Goal: Task Accomplishment & Management: Manage account settings

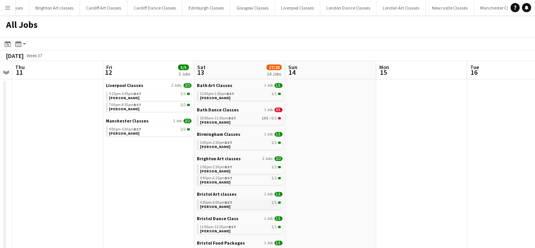
scroll to position [155, 0]
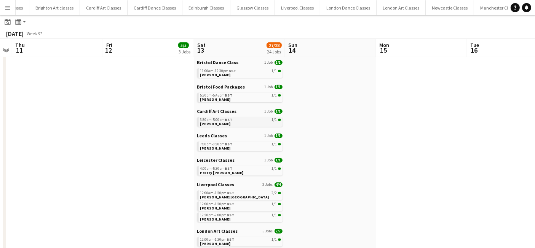
click at [224, 121] on span "Paige Mothersole" at bounding box center [215, 123] width 30 height 5
drag, startPoint x: 226, startPoint y: 147, endPoint x: 43, endPoint y: 149, distance: 182.1
click at [226, 147] on link "7:00pm-8:30pm BST 1/1 Karen Treloar" at bounding box center [240, 145] width 81 height 9
click at [233, 101] on link "5:30pm-5:45pm BST 1/1 Nigel Casey" at bounding box center [240, 97] width 81 height 9
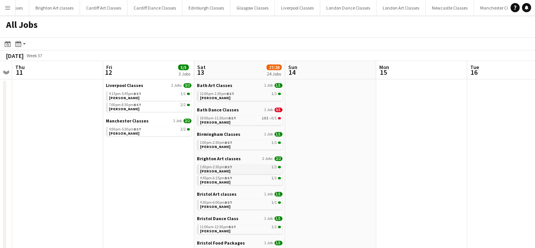
click at [231, 171] on link "1:00pm-2:30pm BST 1/1 Genevieve Cox" at bounding box center [240, 168] width 81 height 9
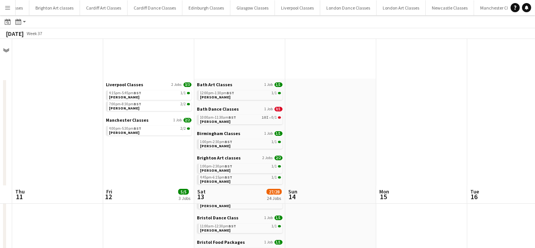
scroll to position [155, 0]
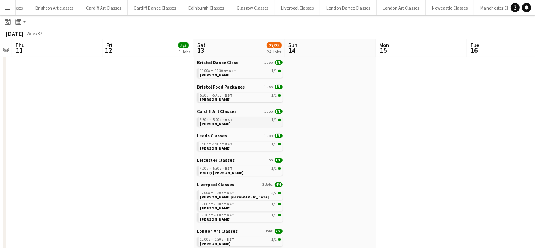
click at [235, 121] on link "3:30pm-5:00pm BST 1/1 Paige Mothersole" at bounding box center [240, 121] width 81 height 9
click at [232, 150] on link "7:00pm-8:30pm BST 1/1 Karen Treloar" at bounding box center [240, 145] width 81 height 9
click at [230, 169] on span "BST" at bounding box center [229, 168] width 8 height 5
click at [233, 192] on span "BST" at bounding box center [231, 192] width 8 height 5
click at [227, 171] on link "4:00pm-5:30pm BST 1/1 Pretty Patel" at bounding box center [240, 170] width 81 height 9
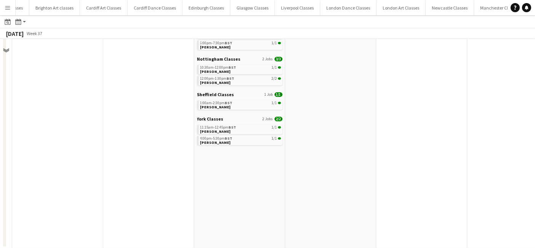
scroll to position [240, 0]
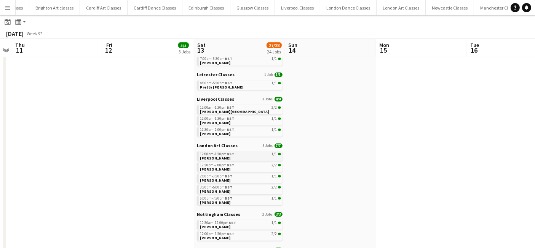
click at [212, 155] on span "Hannah Jones" at bounding box center [215, 157] width 30 height 5
click at [237, 222] on div "10:30am-12:00pm BST 1/1" at bounding box center [240, 223] width 81 height 4
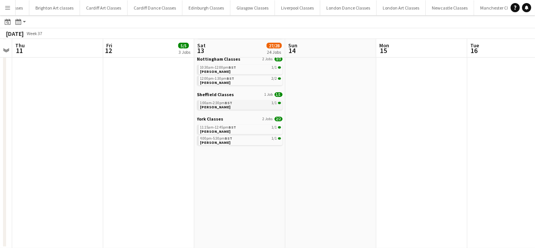
click at [238, 108] on link "1:00am-2:30pm BST 1/1 Emma Cromwell" at bounding box center [240, 104] width 81 height 9
click at [236, 106] on link "1:00am-2:30pm BST 1/1 Emma Cromwell" at bounding box center [240, 104] width 81 height 9
click at [230, 132] on link "11:15am-12:45pm BST 1/1 Naomi Allman" at bounding box center [240, 129] width 81 height 9
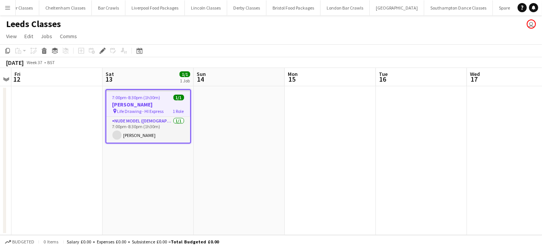
scroll to position [0, 1664]
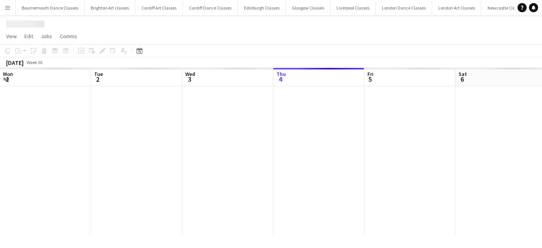
scroll to position [0, 182]
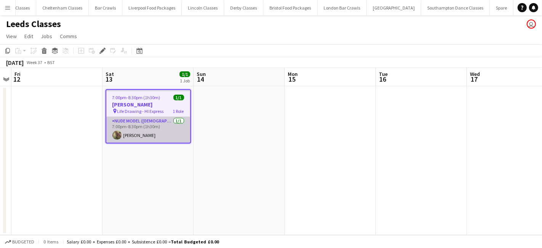
scroll to position [0, 1664]
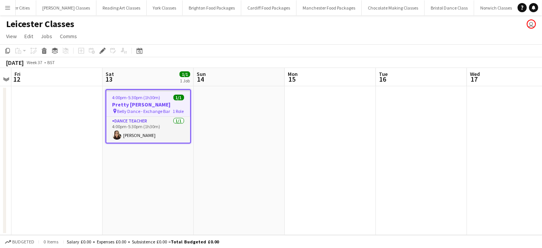
scroll to position [0, 1136]
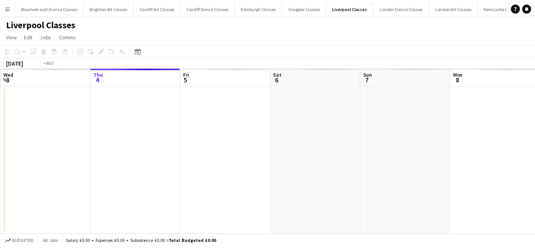
scroll to position [0, 262]
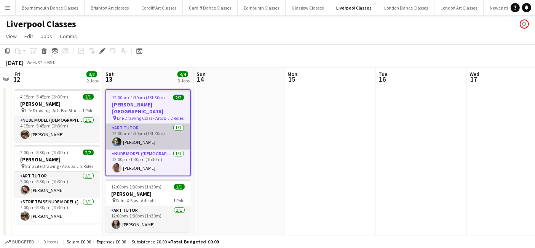
click at [142, 131] on app-card-role "Art Tutor 1/1 12:00am-1:30pm (13h30m) Robert Harrison" at bounding box center [148, 136] width 84 height 26
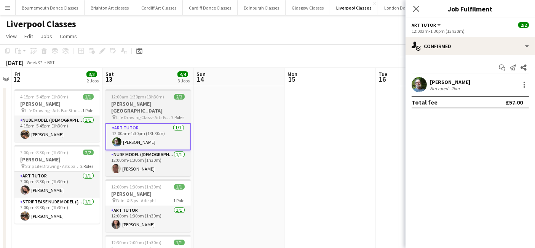
click at [137, 114] on span "Life Drawing Class - Arts Bar Studio 4" at bounding box center [144, 117] width 55 height 6
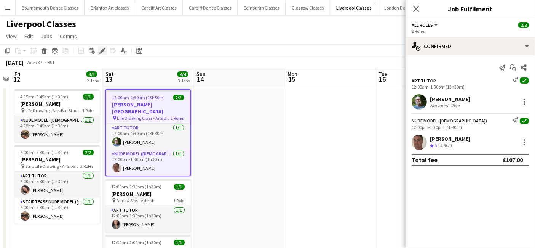
click at [100, 50] on icon "Edit" at bounding box center [102, 51] width 6 height 6
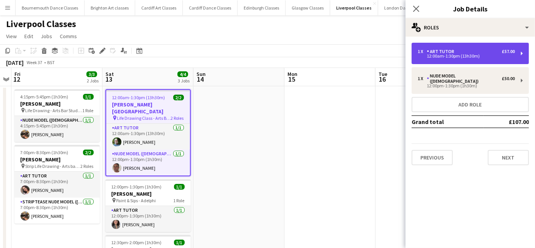
click at [469, 50] on div "1 x Art Tutor £57.00" at bounding box center [466, 51] width 97 height 5
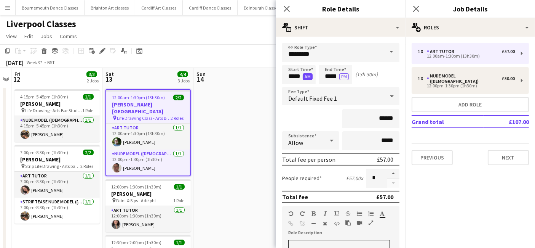
click at [308, 76] on button "AM" at bounding box center [308, 76] width 10 height 7
click at [251, 149] on app-date-cell at bounding box center [239, 206] width 91 height 240
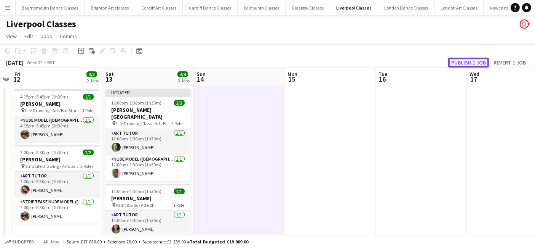
click at [478, 62] on button "Publish 1 job" at bounding box center [468, 63] width 41 height 10
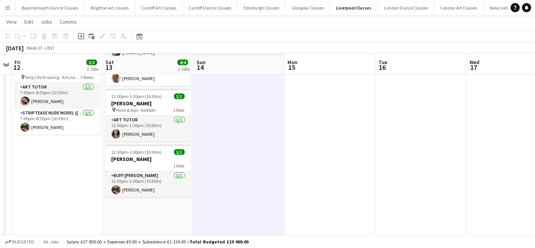
scroll to position [90, 0]
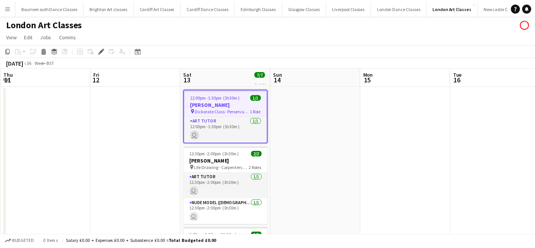
scroll to position [0, 262]
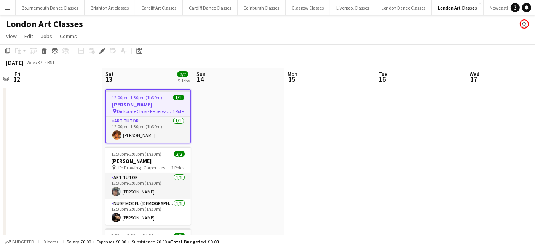
click at [150, 110] on span "Dickorate Class - Perservance" at bounding box center [145, 111] width 56 height 6
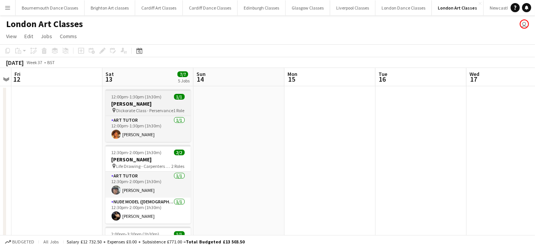
click at [150, 110] on span "Dickorate Class - Perservance" at bounding box center [145, 110] width 57 height 6
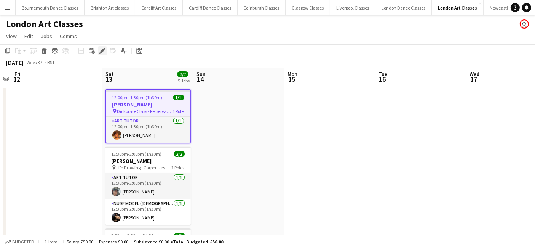
click at [104, 51] on icon "Edit" at bounding box center [102, 51] width 6 height 6
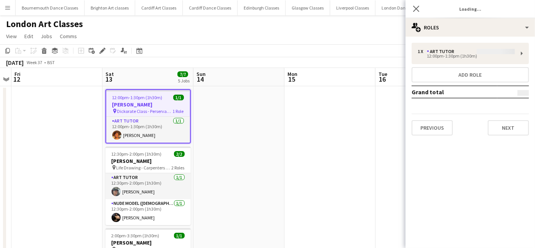
type input "*******"
click at [440, 127] on button "Previous" at bounding box center [432, 127] width 41 height 15
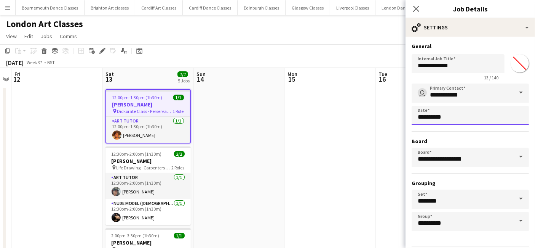
click at [447, 117] on body "Menu Boards Boards Boards All jobs Status Workforce Workforce My Workforce Recr…" at bounding box center [267, 227] width 535 height 454
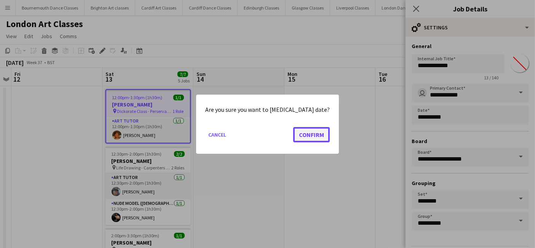
click at [306, 139] on button "Confirm" at bounding box center [311, 133] width 37 height 15
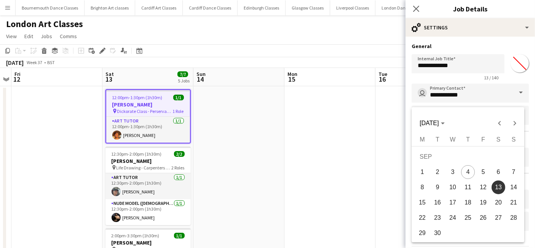
click at [499, 200] on span "20" at bounding box center [499, 202] width 14 height 14
type input "**********"
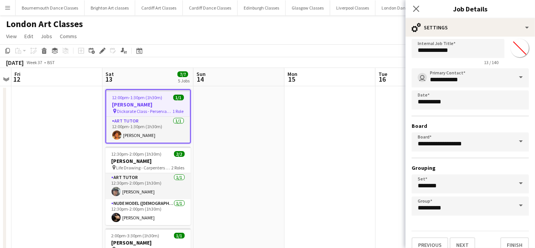
scroll to position [24, 0]
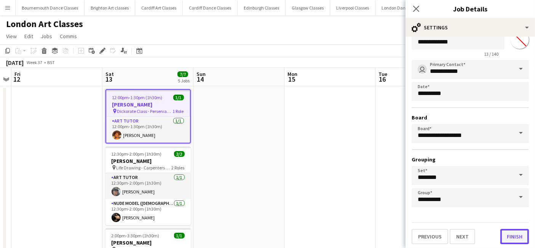
click at [505, 238] on button "Finish" at bounding box center [515, 236] width 29 height 15
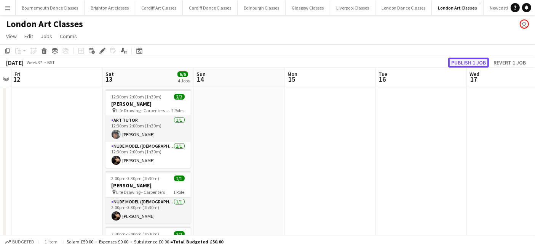
click at [464, 60] on button "Publish 1 job" at bounding box center [468, 63] width 41 height 10
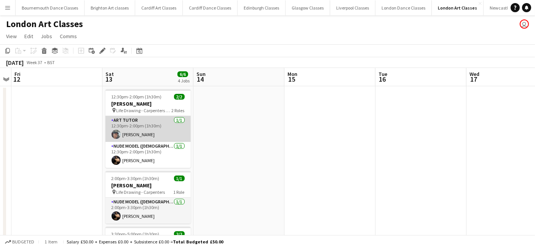
scroll to position [149, 0]
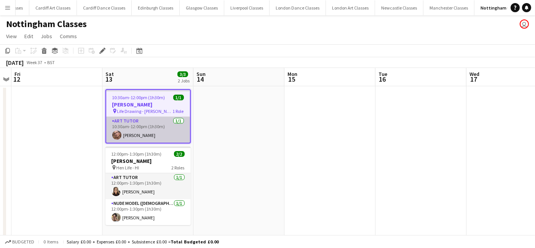
drag, startPoint x: 150, startPoint y: 130, endPoint x: 150, endPoint y: 124, distance: 6.5
click at [150, 130] on app-card-role "Art Tutor [DATE] 10:30am-12:00pm (1h30m) [PERSON_NAME]" at bounding box center [148, 130] width 84 height 26
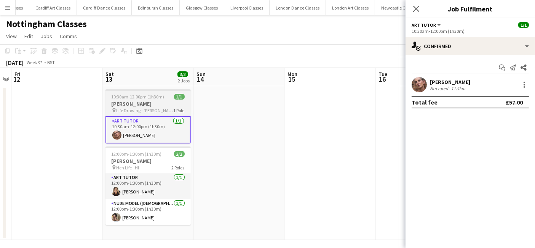
click at [146, 101] on h3 "Ryan Taylor-Gandy" at bounding box center [148, 103] width 85 height 7
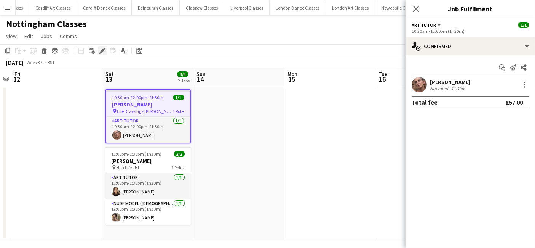
click at [100, 52] on icon at bounding box center [100, 53] width 2 height 2
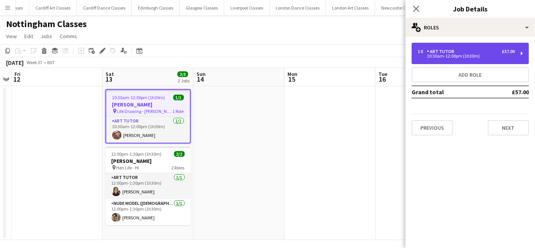
click at [472, 54] on div "10:30am-12:00pm (1h30m)" at bounding box center [466, 56] width 97 height 4
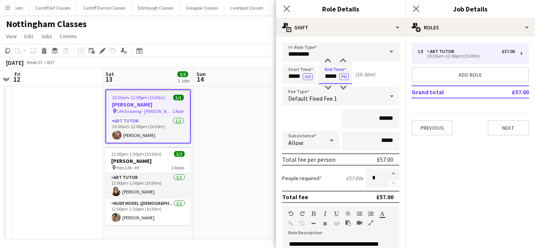
click at [334, 78] on input "*****" at bounding box center [336, 74] width 34 height 19
click at [328, 88] on div at bounding box center [327, 88] width 15 height 8
click at [345, 55] on input "*********" at bounding box center [340, 52] width 117 height 19
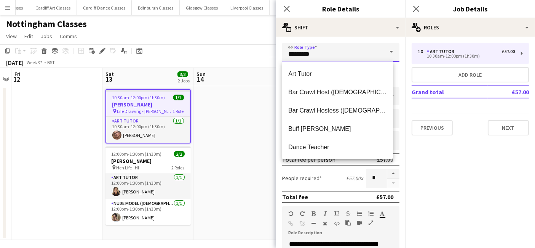
click at [345, 55] on input "*********" at bounding box center [340, 52] width 117 height 19
click at [334, 70] on span "Art Tutor" at bounding box center [337, 73] width 99 height 7
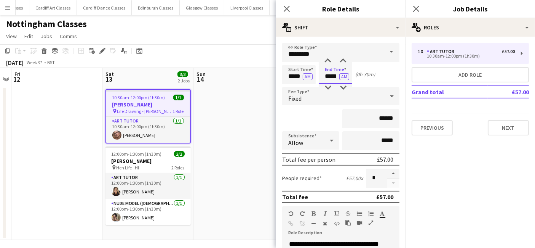
click at [335, 74] on input "*****" at bounding box center [336, 74] width 34 height 19
click at [344, 61] on div at bounding box center [343, 61] width 15 height 8
type input "*****"
click at [344, 61] on div at bounding box center [343, 61] width 15 height 8
click at [228, 177] on app-date-cell at bounding box center [239, 163] width 91 height 154
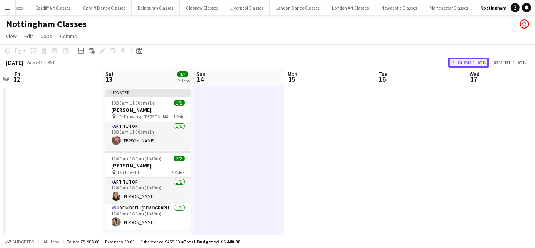
click at [478, 64] on button "Publish 1 job" at bounding box center [468, 63] width 41 height 10
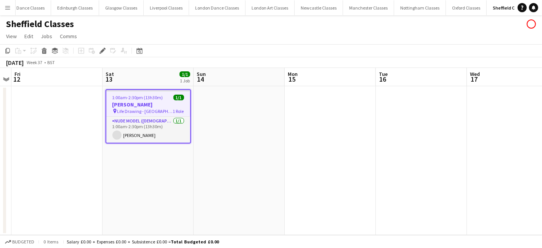
scroll to position [0, 190]
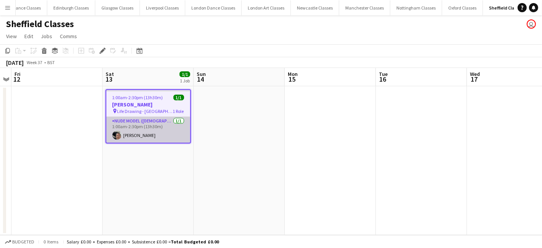
click at [142, 131] on app-card-role "Nude Model ([DEMOGRAPHIC_DATA]) [DATE] 1:00am-2:30pm (13h30m) [PERSON_NAME]" at bounding box center [148, 130] width 84 height 26
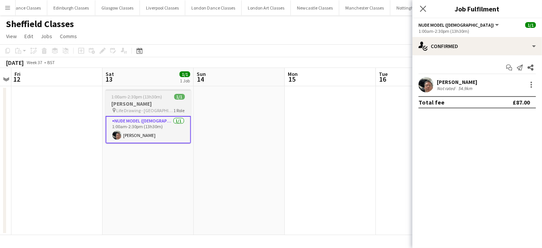
click at [153, 107] on h3 "Emma Cromwell" at bounding box center [148, 103] width 85 height 7
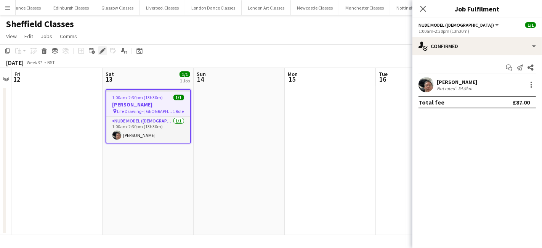
click at [100, 50] on icon "Edit" at bounding box center [102, 51] width 6 height 6
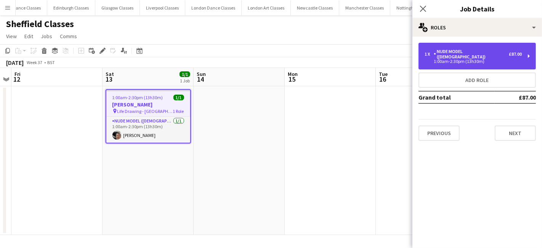
click at [451, 59] on div "1:00am-2:30pm (13h30m)" at bounding box center [472, 61] width 97 height 4
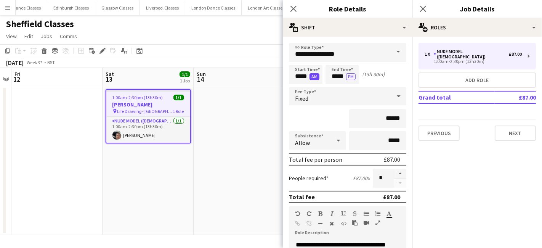
click at [312, 77] on button "AM" at bounding box center [314, 76] width 10 height 7
click at [255, 123] on app-date-cell at bounding box center [239, 160] width 91 height 149
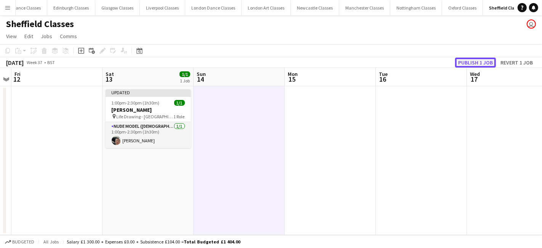
click at [469, 60] on button "Publish 1 job" at bounding box center [475, 63] width 41 height 10
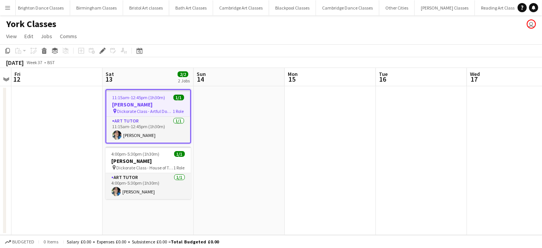
scroll to position [0, 761]
